Goal: Information Seeking & Learning: Learn about a topic

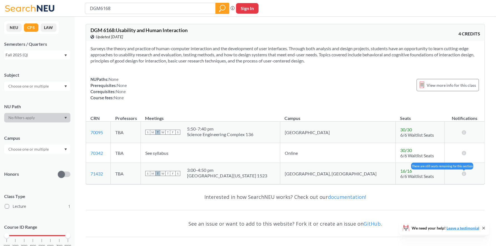
click at [463, 172] on icon at bounding box center [464, 173] width 5 height 4
drag, startPoint x: 126, startPoint y: 133, endPoint x: 137, endPoint y: 133, distance: 10.6
click at [137, 133] on td "TBA" at bounding box center [126, 131] width 30 height 21
click at [133, 135] on div at bounding box center [133, 135] width 0 height 0
click at [138, 136] on td "TBA" at bounding box center [126, 131] width 30 height 21
